Goal: Complete application form

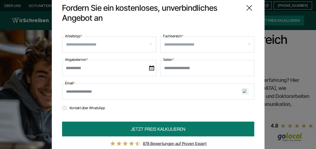
click at [250, 8] on icon at bounding box center [249, 8] width 10 height 10
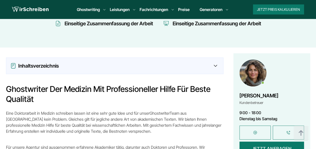
scroll to position [417, 0]
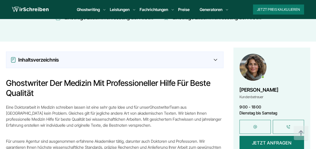
click at [216, 59] on icon at bounding box center [215, 60] width 3 height 2
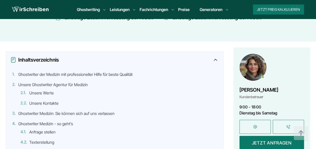
click at [216, 59] on icon at bounding box center [215, 60] width 3 height 2
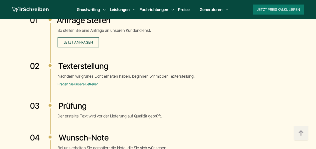
scroll to position [1067, 0]
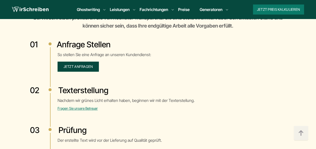
click at [96, 62] on link "Jetzt anfragen" at bounding box center [79, 67] width 42 height 10
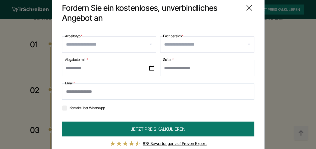
click at [97, 46] on input "Arbeitstyp *" at bounding box center [111, 44] width 90 height 8
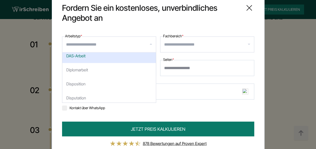
scroll to position [290, 0]
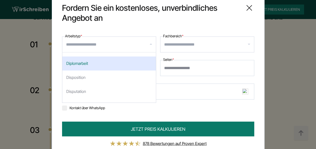
click at [85, 60] on div "Diplomarbeit" at bounding box center [109, 63] width 94 height 14
select select "**"
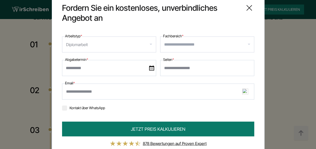
click at [184, 45] on input "Fachbereich *" at bounding box center [209, 44] width 90 height 8
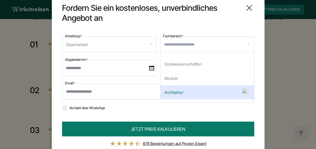
scroll to position [87, 0]
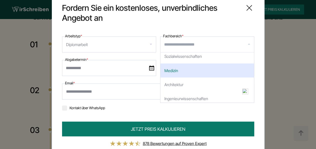
click at [188, 74] on div "Medizin" at bounding box center [207, 70] width 94 height 14
select select "*"
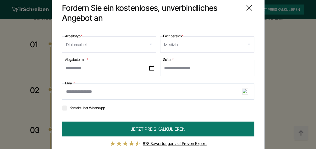
click at [151, 69] on img at bounding box center [151, 67] width 5 height 5
click at [151, 69] on input "text" at bounding box center [109, 68] width 94 height 16
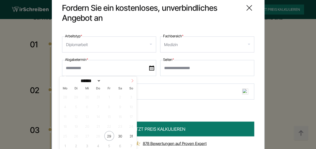
click at [132, 80] on icon at bounding box center [133, 81] width 4 height 4
select select "*"
click at [108, 135] on span "3" at bounding box center [109, 136] width 10 height 10
type input "**********"
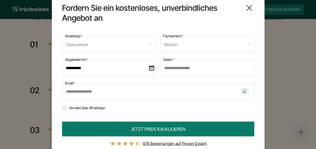
click at [195, 68] on input "Seiten *" at bounding box center [207, 68] width 94 height 16
type input "**"
click at [80, 93] on input "Email *" at bounding box center [158, 91] width 192 height 16
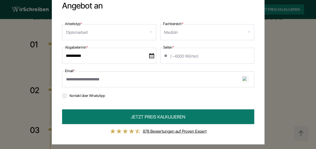
scroll to position [15, 0]
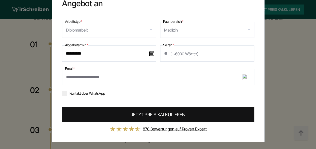
type input "**********"
click at [176, 117] on button "JETZT PREIS KALKULIEREN" at bounding box center [158, 114] width 192 height 15
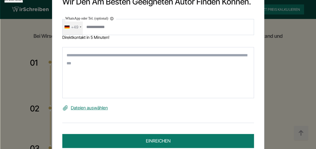
scroll to position [1041, 0]
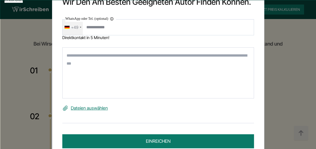
click at [98, 56] on textarea at bounding box center [158, 72] width 192 height 51
paste textarea "**********"
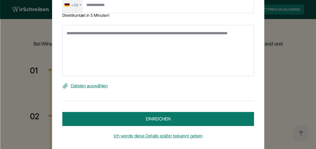
scroll to position [23, 0]
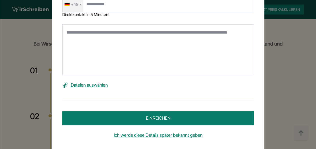
type textarea "**********"
click at [170, 116] on button "einreichen" at bounding box center [158, 118] width 192 height 14
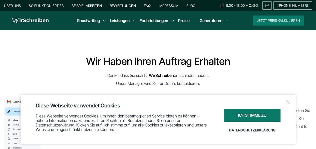
click at [290, 103] on div at bounding box center [288, 102] width 5 height 5
